Goal: Navigation & Orientation: Find specific page/section

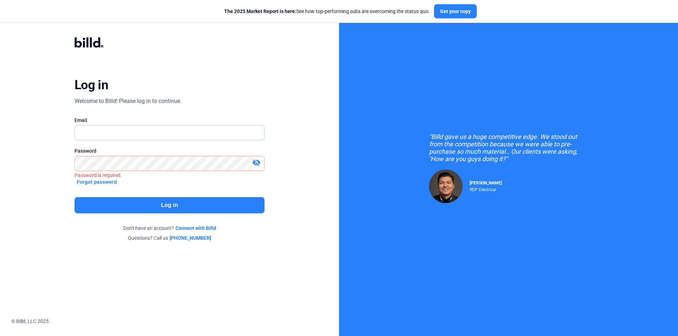
type input "[EMAIL_ADDRESS][DOMAIN_NAME]"
click at [189, 207] on button "Log in" at bounding box center [169, 205] width 190 height 16
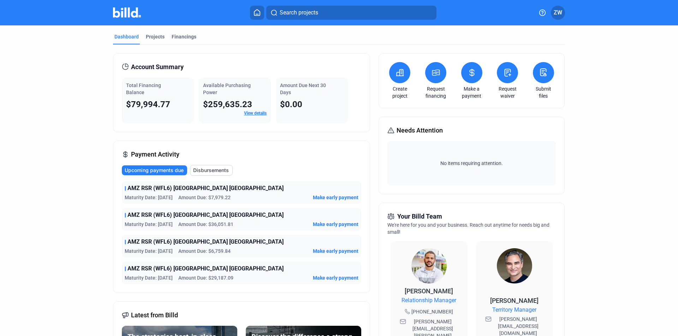
click at [149, 32] on mat-tab-group "Dashboard Projects Financings Account Summary Total Financing Balance $79,994.7…" at bounding box center [339, 269] width 452 height 488
click at [149, 35] on div "Projects" at bounding box center [155, 36] width 19 height 7
